Goal: Share content: Distribute website content to other platforms or users

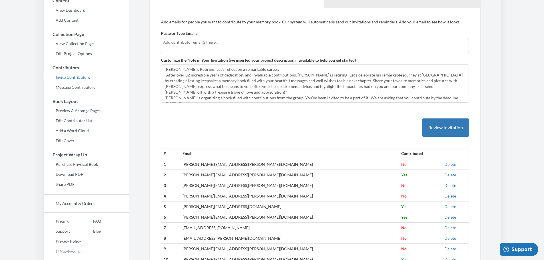
scroll to position [29, 0]
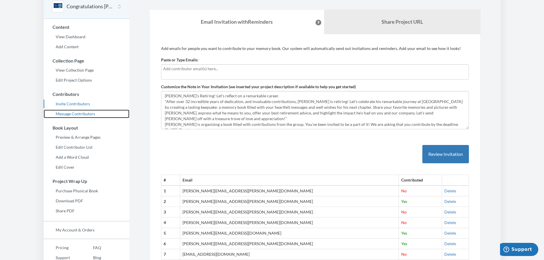
click at [88, 113] on link "Message Contributors" at bounding box center [87, 114] width 86 height 9
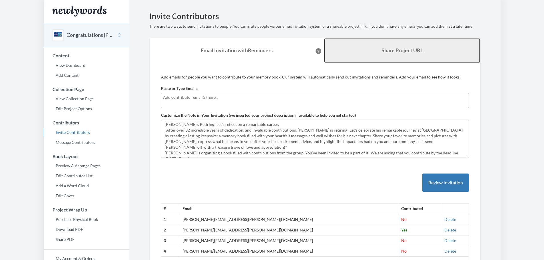
click at [381, 49] on b "Share Project URL" at bounding box center [401, 50] width 41 height 6
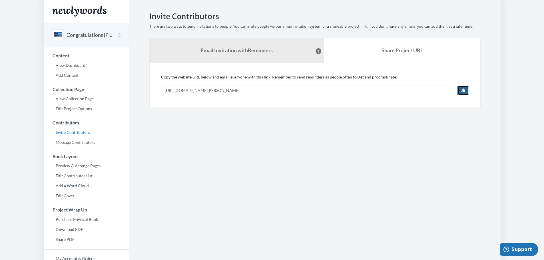
click at [461, 90] on span "button" at bounding box center [463, 90] width 4 height 4
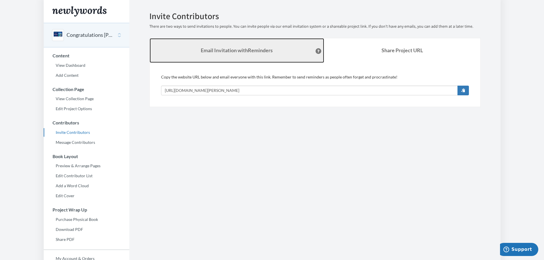
click at [233, 49] on strong "Email Invitation with Reminders" at bounding box center [237, 50] width 72 height 6
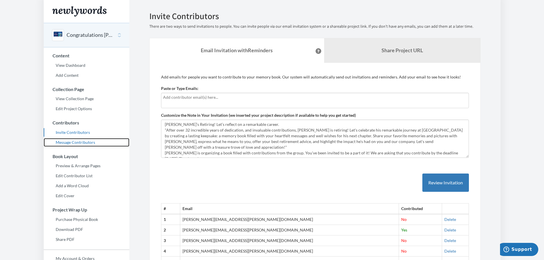
click at [90, 144] on link "Message Contributors" at bounding box center [87, 142] width 86 height 9
